Goal: Task Accomplishment & Management: Manage account settings

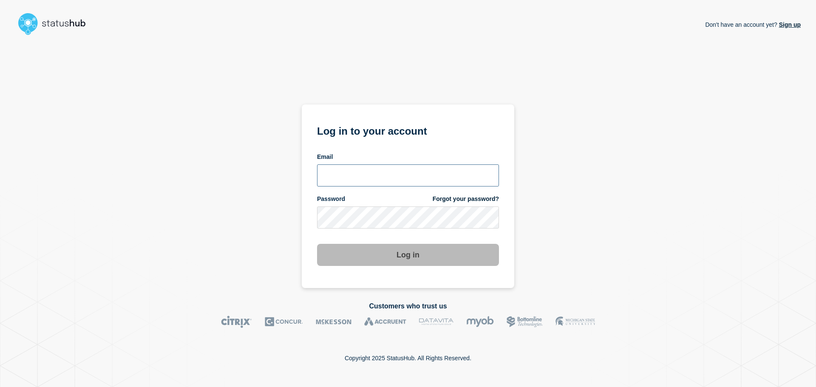
type input "[PERSON_NAME][EMAIL_ADDRESS][PERSON_NAME][DOMAIN_NAME]"
click at [435, 257] on button "Log in" at bounding box center [408, 255] width 182 height 22
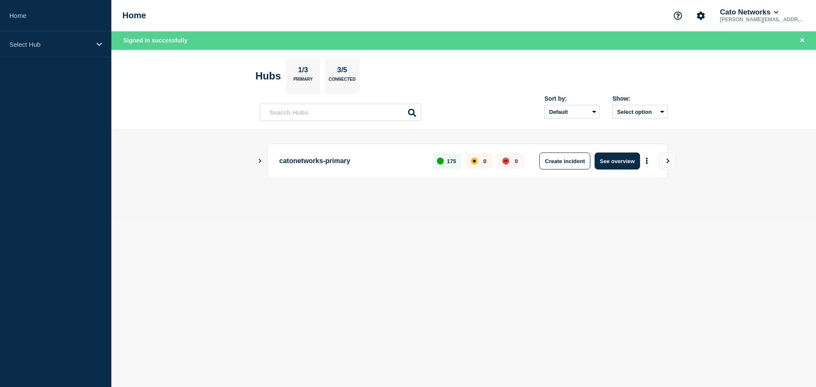
click at [259, 163] on button "Show Connected Hubs" at bounding box center [260, 161] width 4 height 6
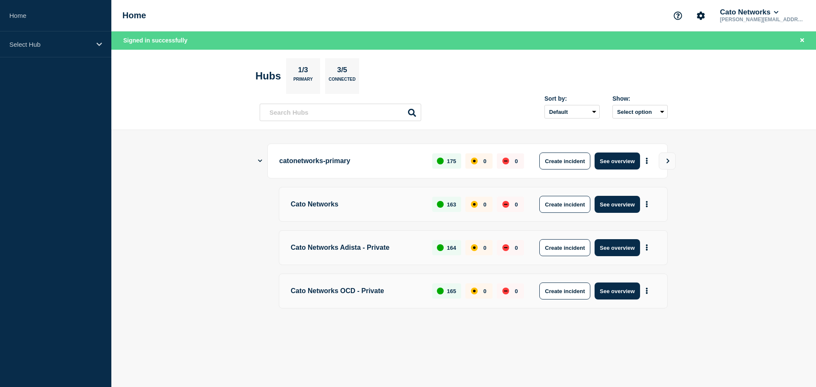
click at [340, 164] on p "catonetworks-primary" at bounding box center [350, 161] width 143 height 17
click at [617, 161] on button "See overview" at bounding box center [616, 161] width 45 height 17
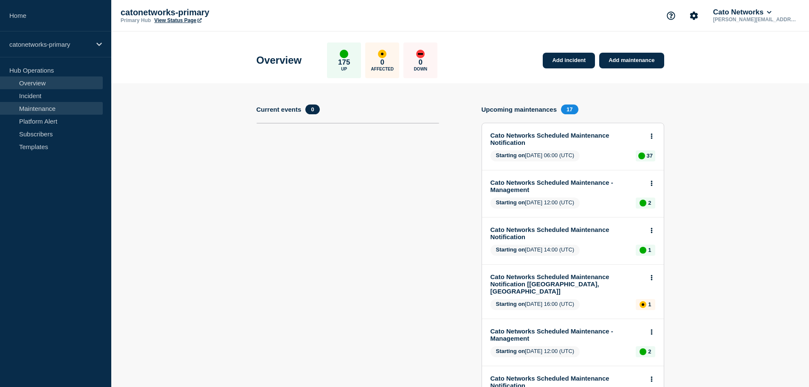
click at [36, 109] on link "Maintenance" at bounding box center [51, 108] width 103 height 13
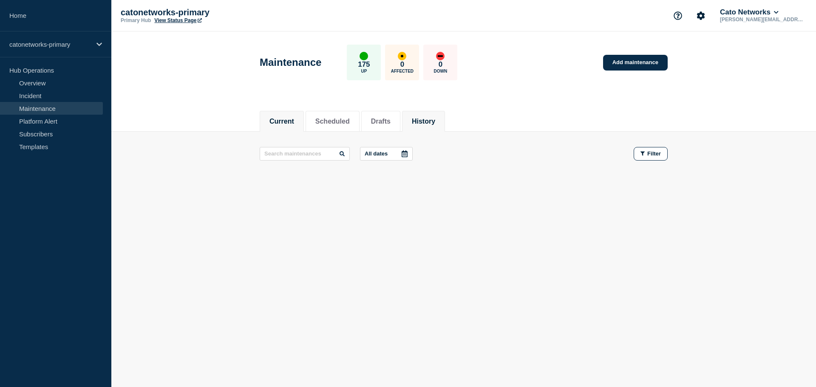
click at [435, 121] on button "History" at bounding box center [423, 122] width 23 height 8
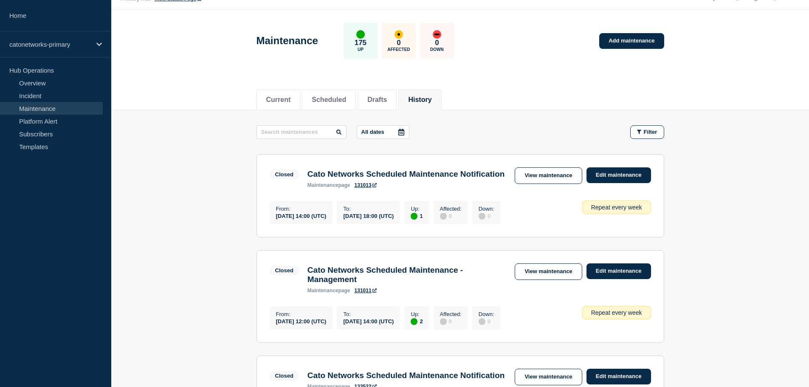
scroll to position [42, 0]
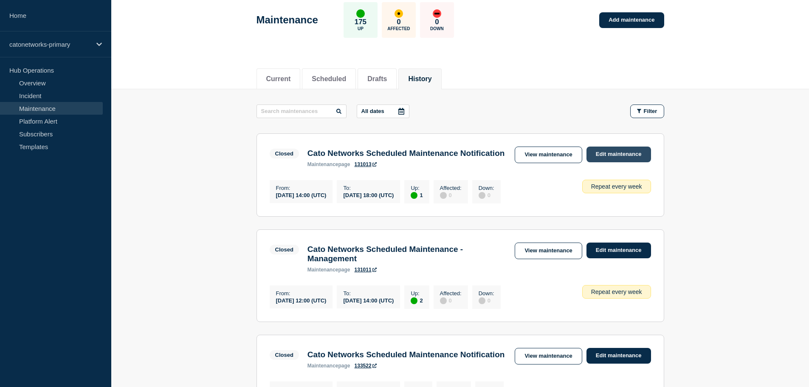
click at [611, 153] on link "Edit maintenance" at bounding box center [619, 155] width 65 height 16
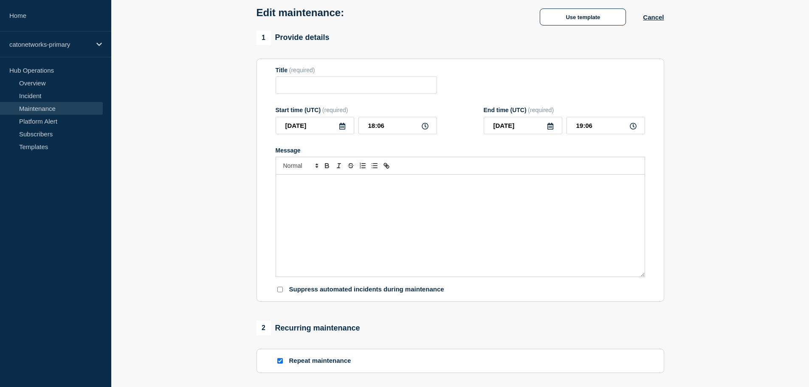
type input "Cato Networks Scheduled Maintenance Notification"
type input "14:00"
type input "18:00"
checkbox input "true"
checkbox input "false"
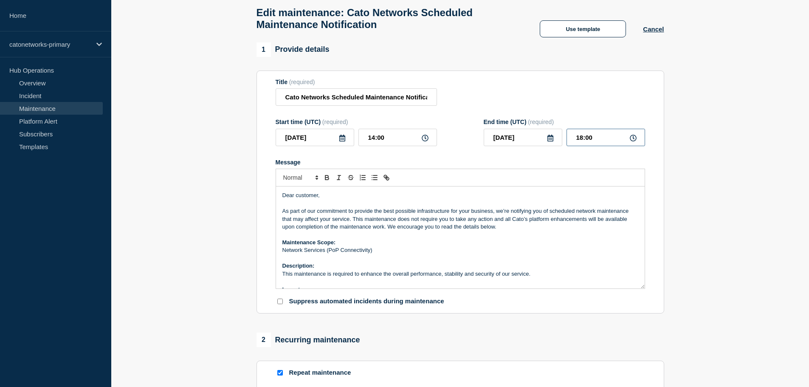
click at [594, 144] on input "18:00" at bounding box center [606, 137] width 79 height 17
type input "18:45"
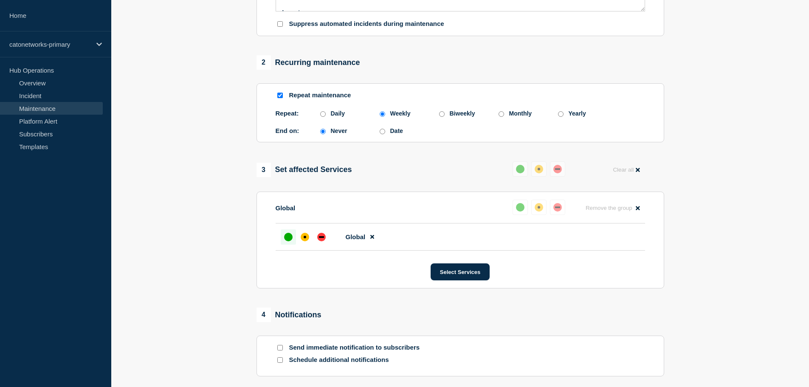
scroll to position [405, 0]
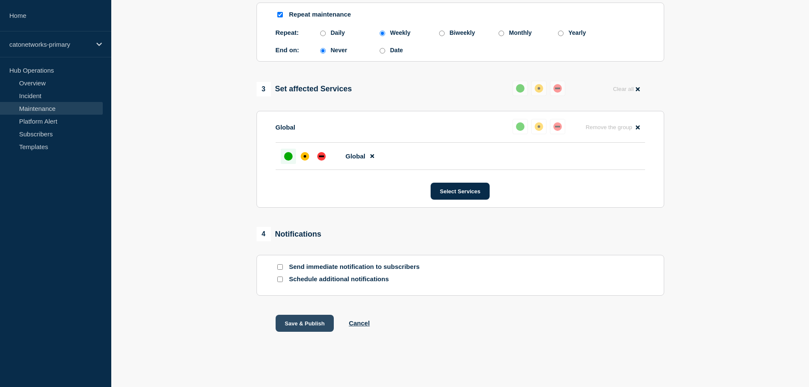
click at [308, 324] on button "Save & Publish" at bounding box center [305, 323] width 59 height 17
